Goal: Communication & Community: Ask a question

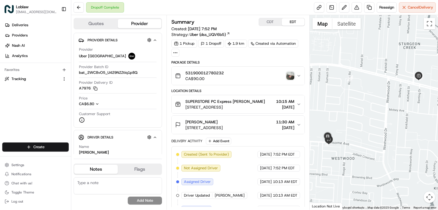
click at [288, 81] on div "531900012780232 CA$90.00" at bounding box center [236, 75] width 122 height 11
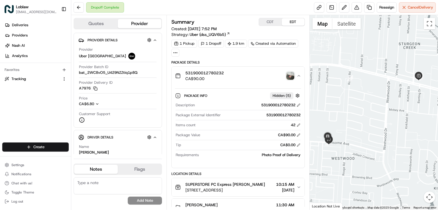
click at [288, 77] on img "button" at bounding box center [291, 76] width 8 height 8
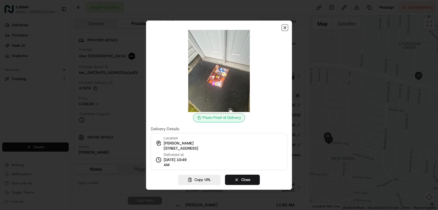
click at [284, 28] on icon "button" at bounding box center [285, 28] width 2 height 2
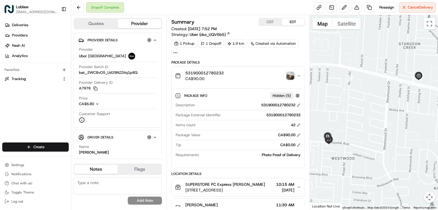
click at [31, 170] on ul "Settings Notifications Chat with us! Toggle Theme Log out" at bounding box center [35, 183] width 66 height 45
click at [26, 182] on span "Chat with us!" at bounding box center [21, 183] width 21 height 5
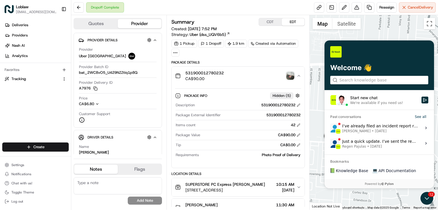
click at [353, 106] on label "Start new chat We're available if you need us!" at bounding box center [380, 99] width 110 height 19
click at [422, 104] on button "Start new chat We're available if you need us!" at bounding box center [425, 100] width 7 height 7
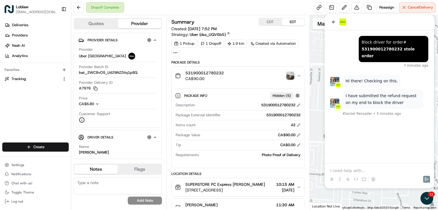
click at [359, 169] on p at bounding box center [379, 171] width 98 height 6
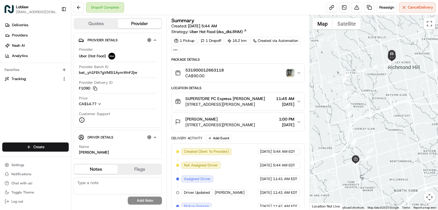
click at [290, 72] on img "button" at bounding box center [291, 73] width 8 height 8
